Goal: Task Accomplishment & Management: Complete application form

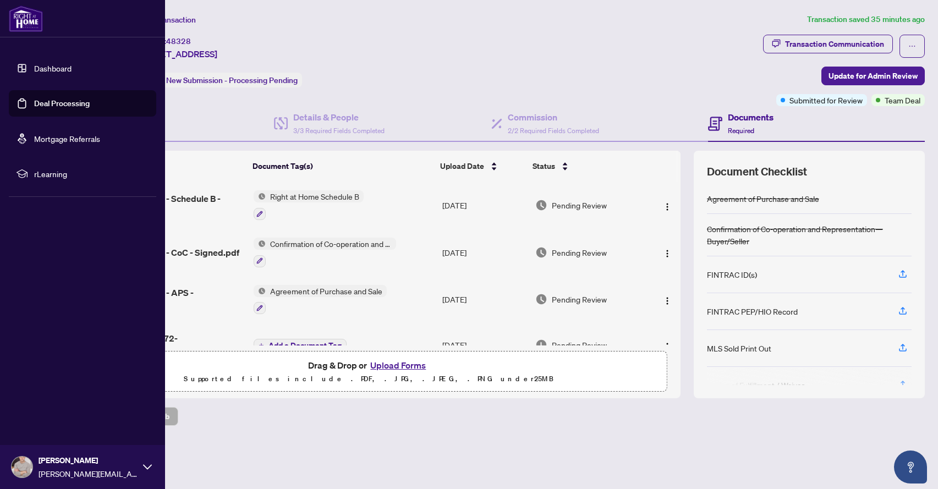
click at [23, 23] on img at bounding box center [26, 19] width 34 height 26
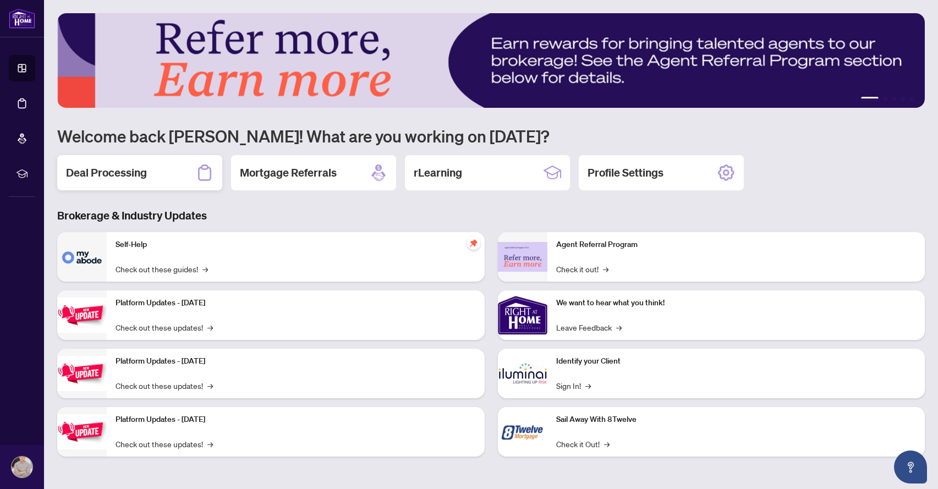
click at [170, 177] on div "Deal Processing" at bounding box center [139, 172] width 165 height 35
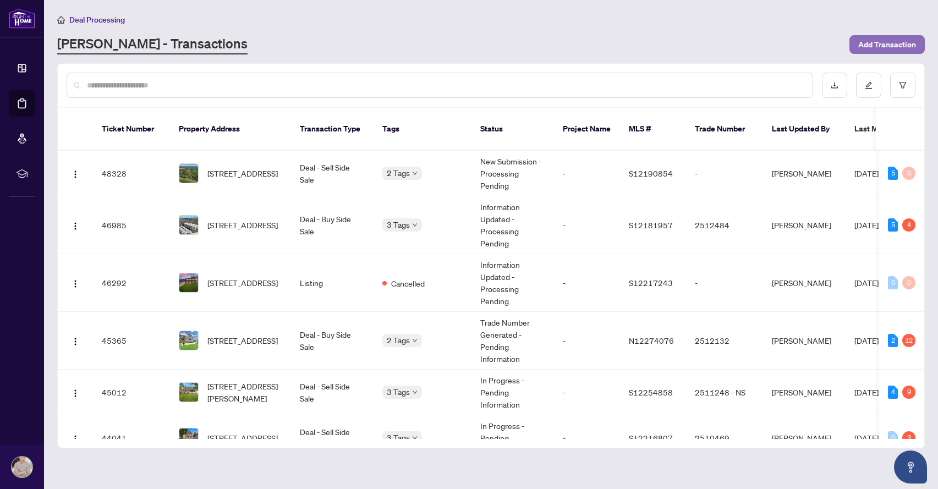
click at [877, 48] on span "Add Transaction" at bounding box center [888, 45] width 58 height 18
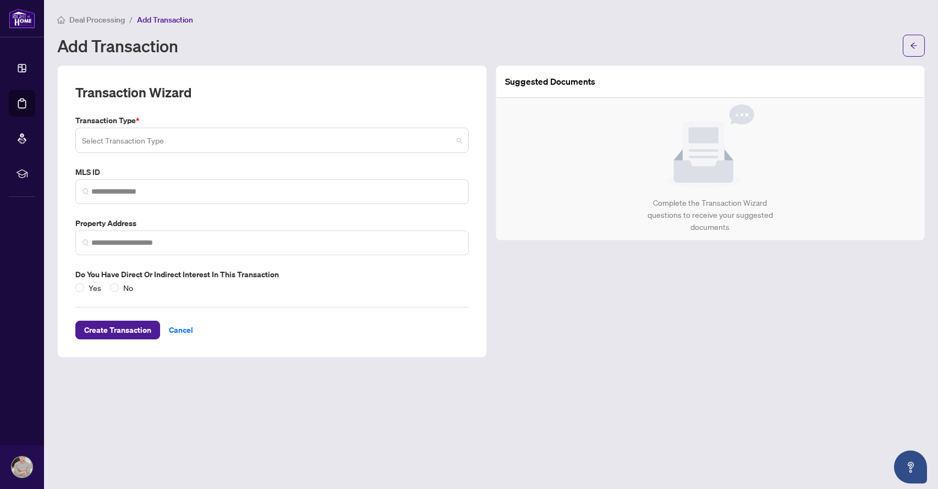
click at [191, 142] on input "search" at bounding box center [267, 142] width 370 height 24
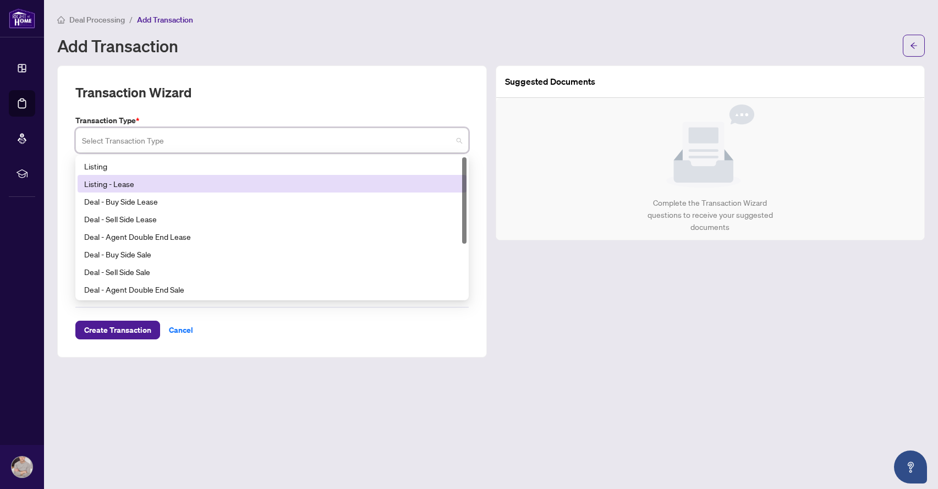
click at [165, 162] on div "Listing" at bounding box center [272, 166] width 376 height 12
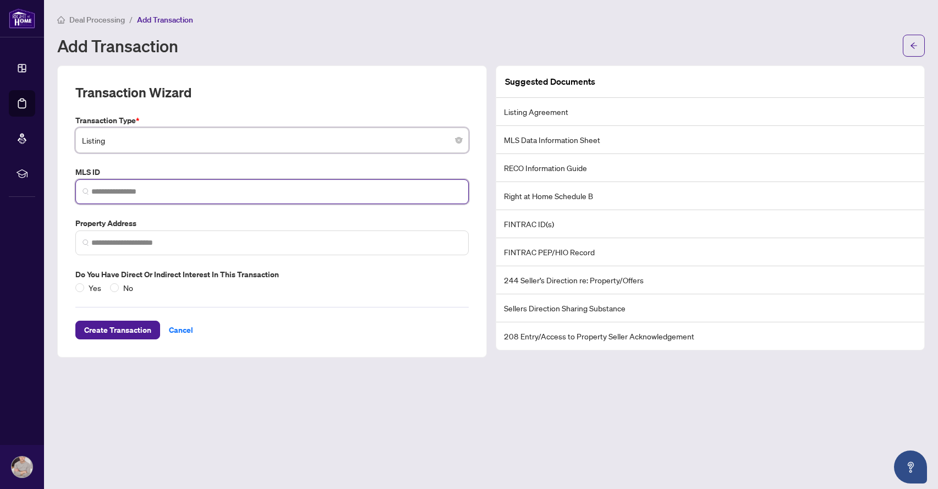
click at [147, 188] on input "search" at bounding box center [276, 192] width 370 height 12
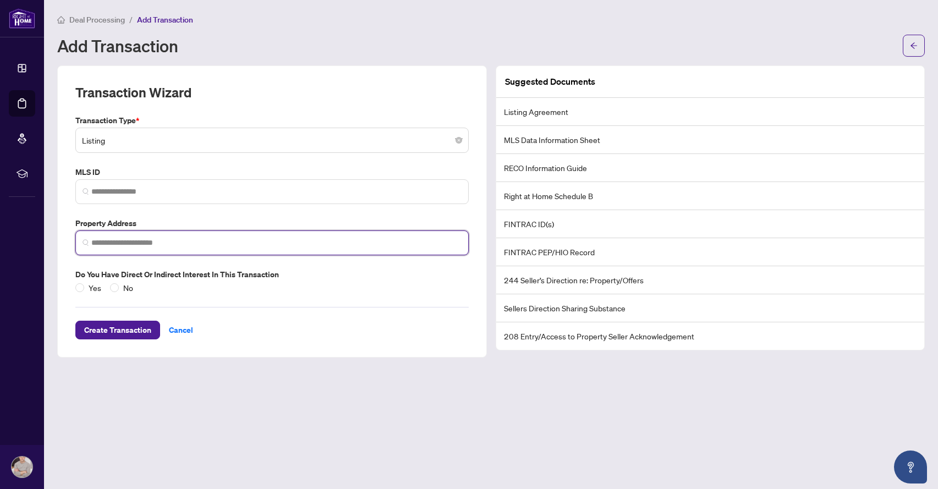
click at [116, 242] on input "search" at bounding box center [276, 243] width 370 height 12
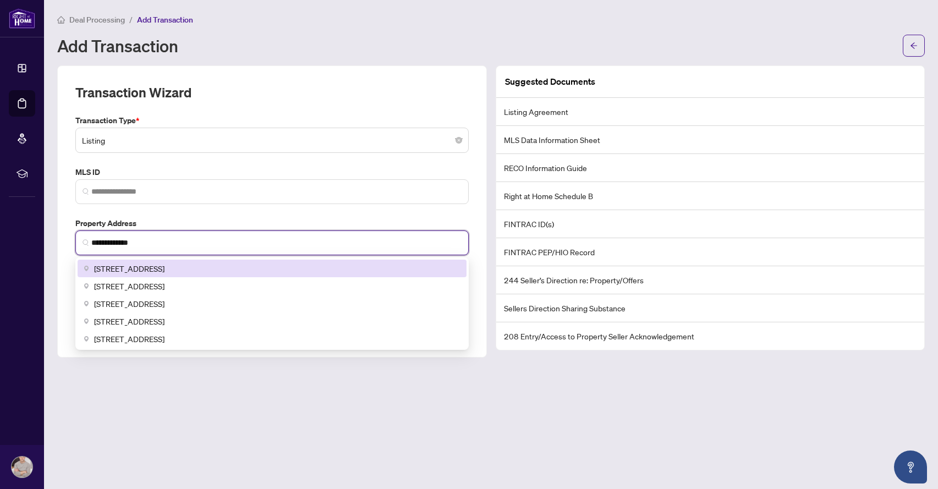
click at [154, 263] on span "[STREET_ADDRESS]" at bounding box center [129, 269] width 70 height 12
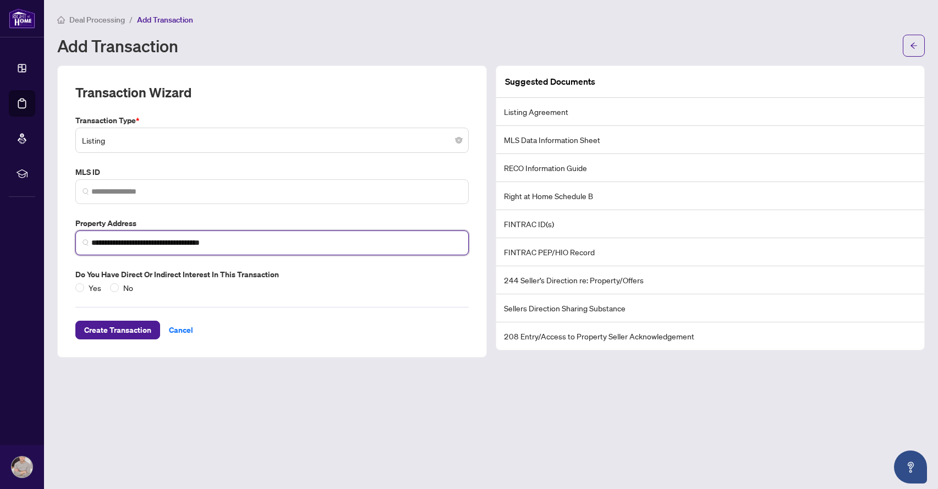
type input "**********"
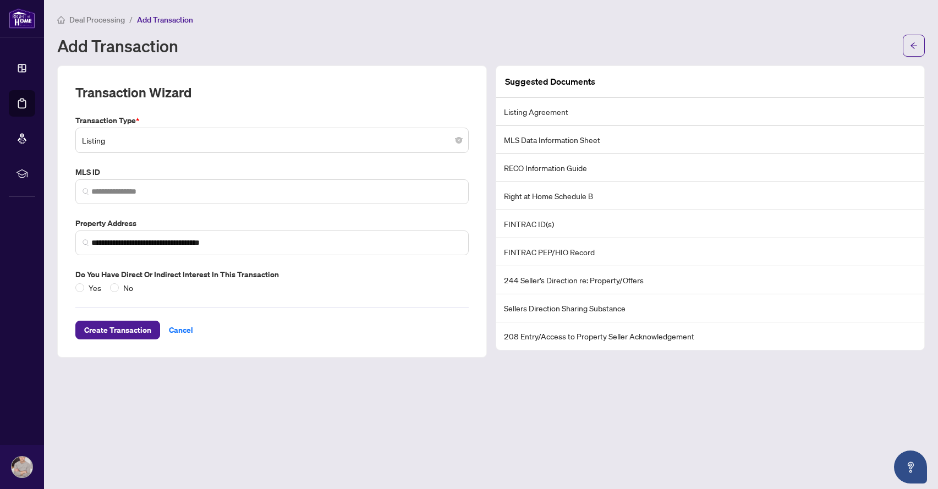
click at [287, 205] on div "**********" at bounding box center [272, 203] width 402 height 179
click at [212, 184] on span at bounding box center [271, 191] width 393 height 25
